Goal: Information Seeking & Learning: Learn about a topic

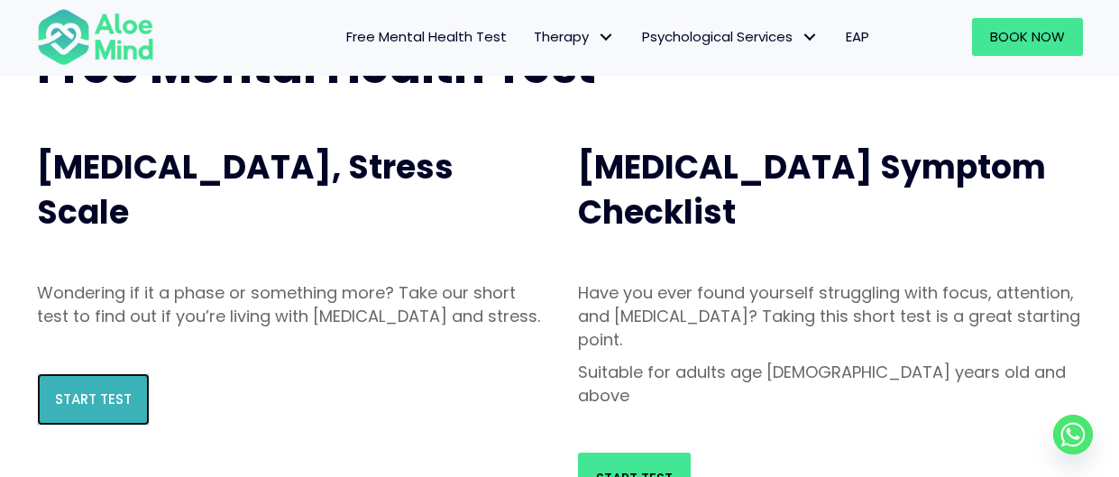
click at [73, 425] on link "Start Test" at bounding box center [93, 399] width 113 height 52
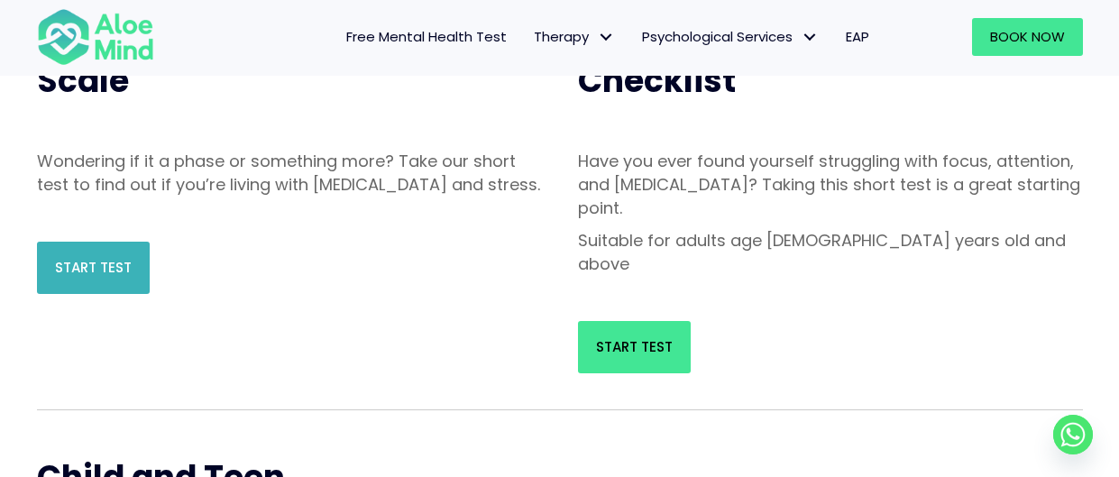
scroll to position [293, 0]
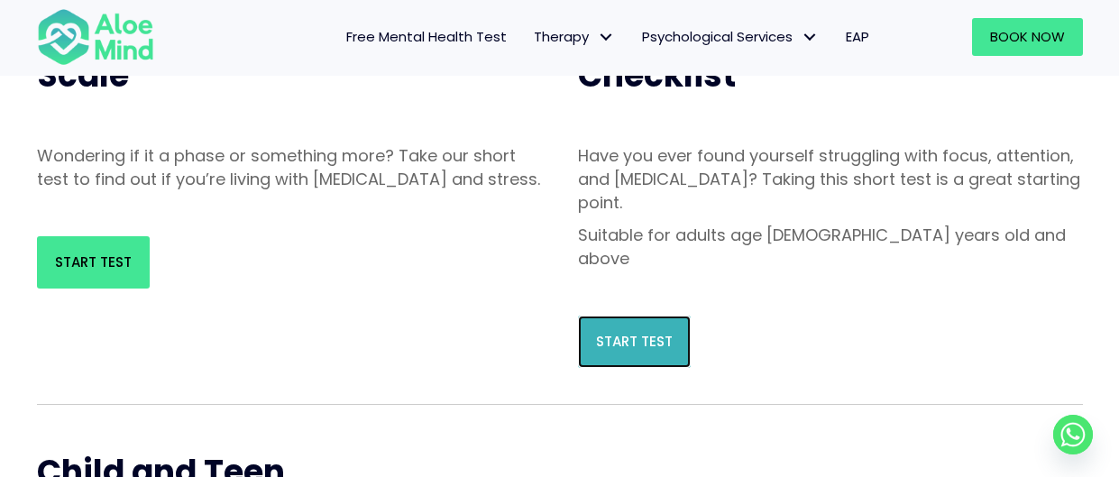
click at [669, 332] on span "Start Test" at bounding box center [634, 341] width 77 height 19
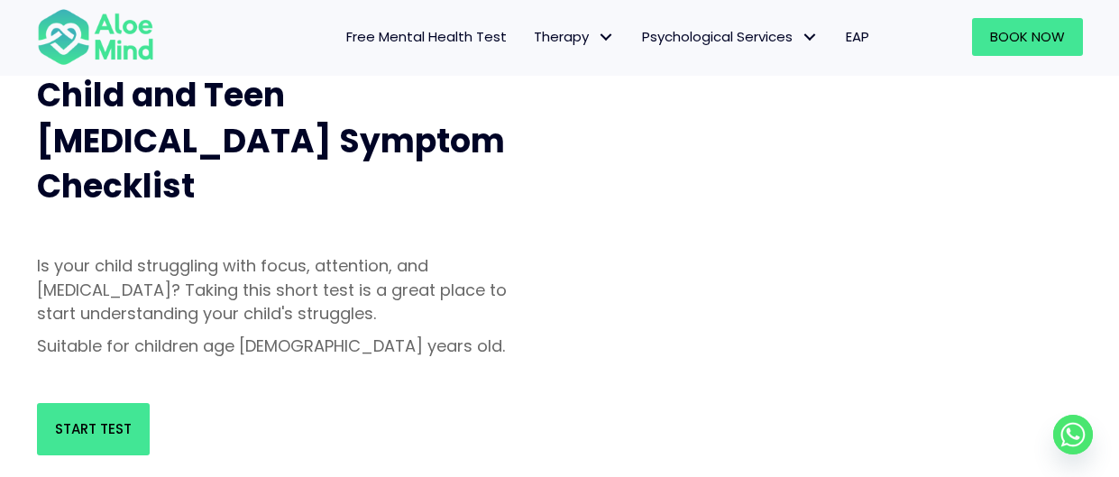
scroll to position [687, 0]
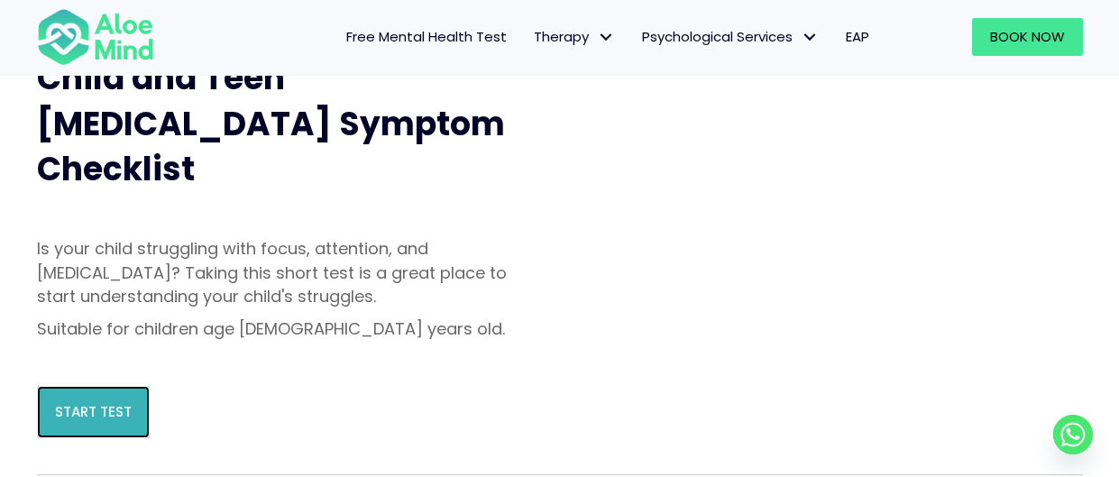
click at [64, 402] on span "Start Test" at bounding box center [93, 411] width 77 height 19
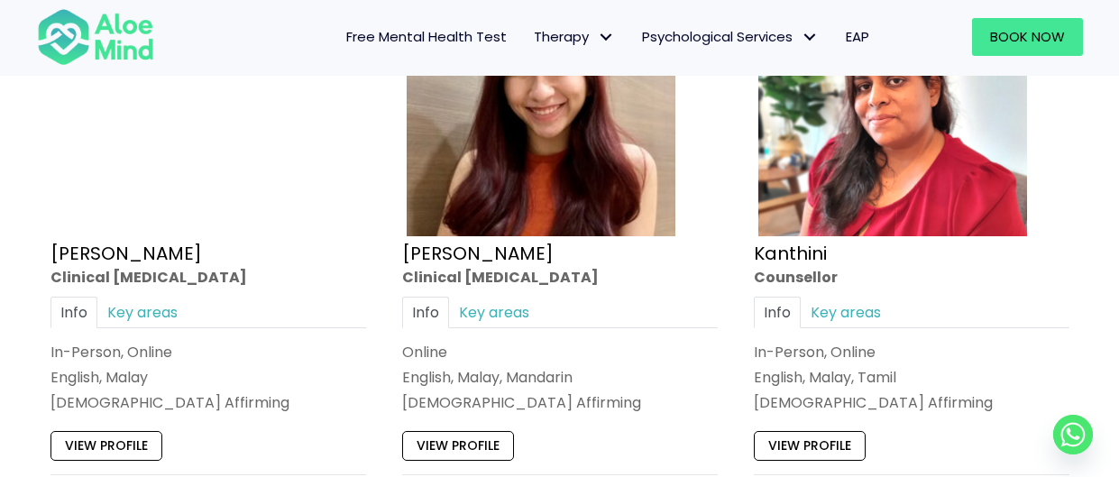
scroll to position [2408, 0]
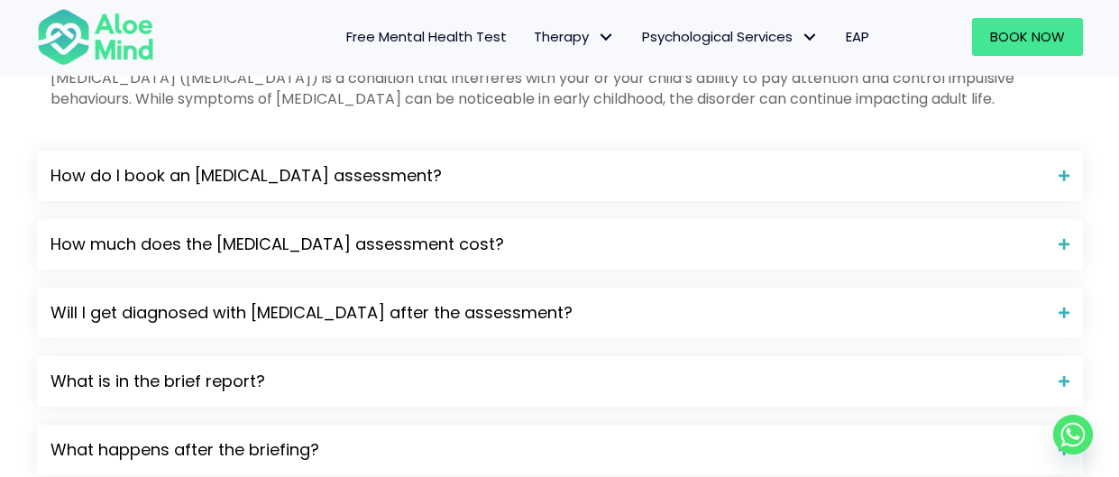
scroll to position [1995, 0]
